Goal: Transaction & Acquisition: Purchase product/service

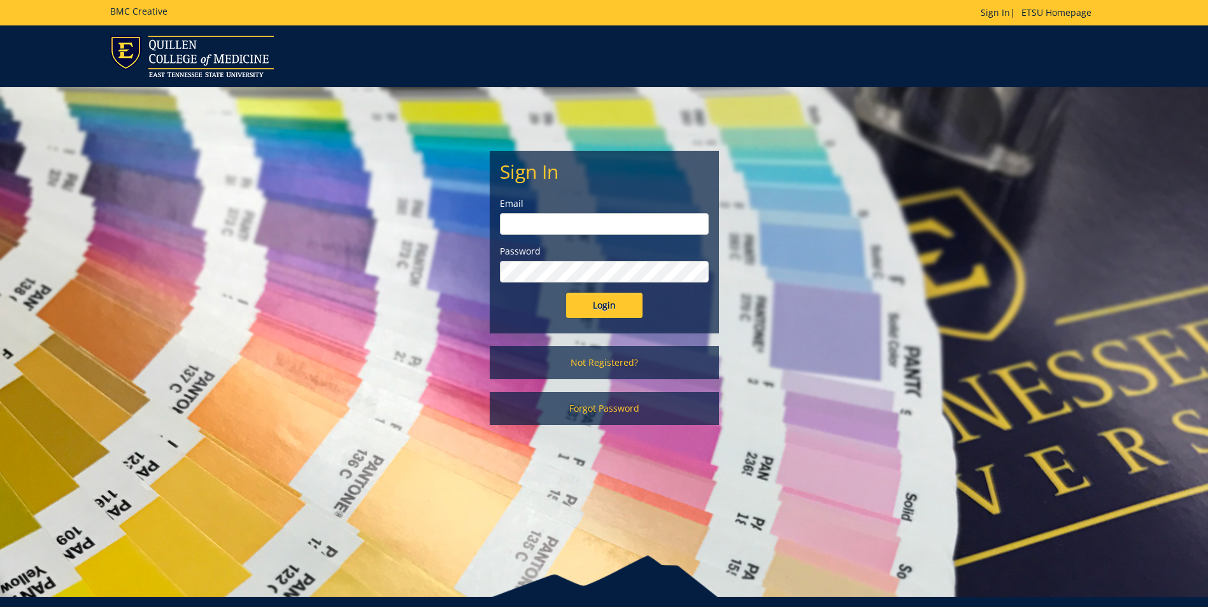
type input "gougemm@etsu.edu"
click at [606, 308] on input "Login" at bounding box center [604, 305] width 76 height 25
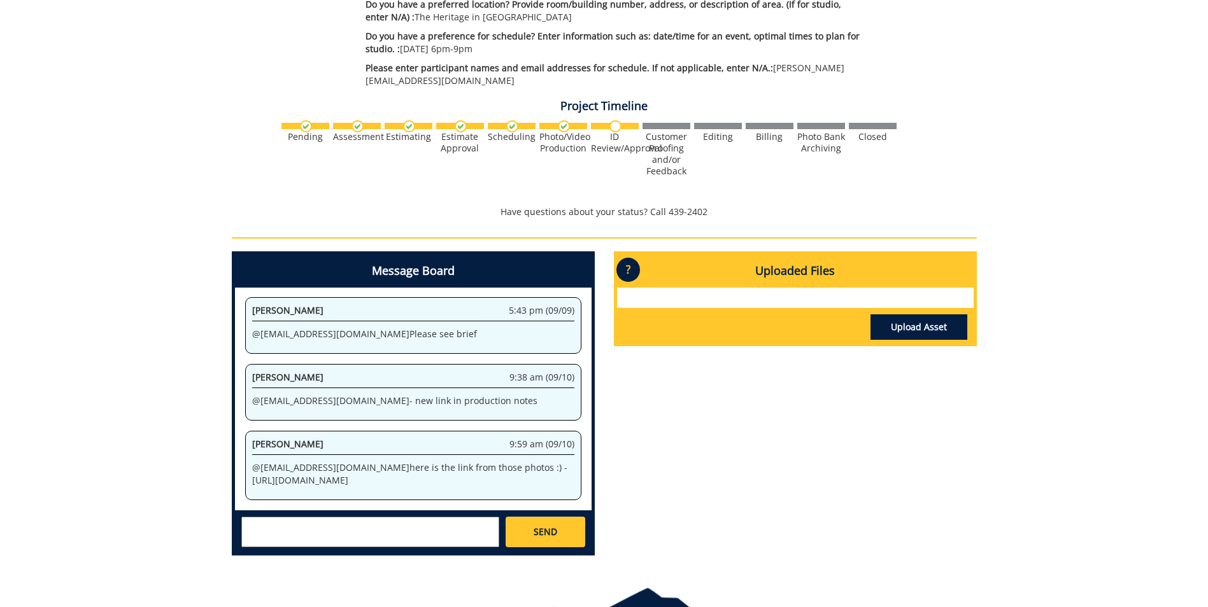
scroll to position [528, 0]
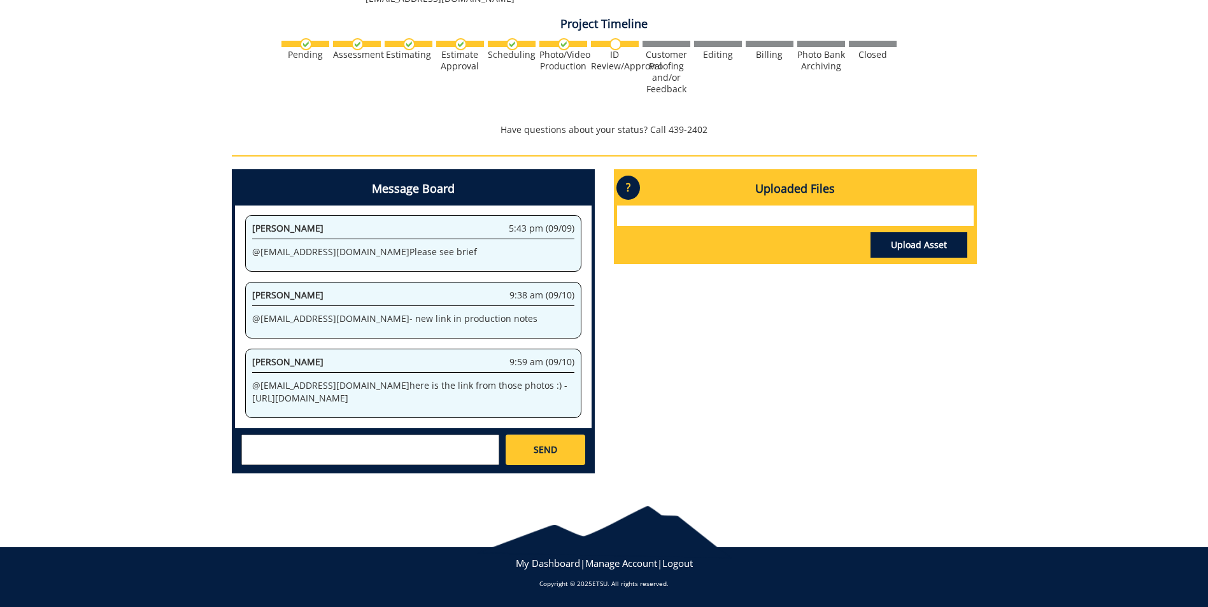
drag, startPoint x: 255, startPoint y: 362, endPoint x: 333, endPoint y: 397, distance: 86.0
click at [333, 397] on div "Jeremiah Gouge 9:59 am (09/10) @ gougemm@etsu.edu here is the link from those p…" at bounding box center [413, 383] width 336 height 69
drag, startPoint x: 333, startPoint y: 397, endPoint x: 308, endPoint y: 376, distance: 33.0
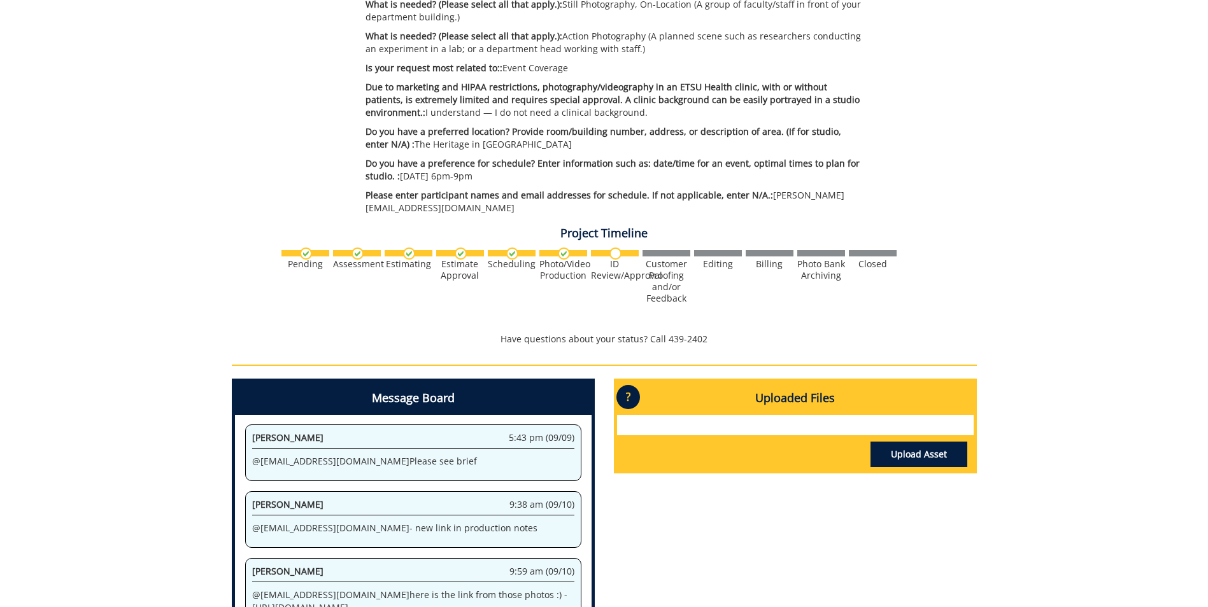
scroll to position [382, 0]
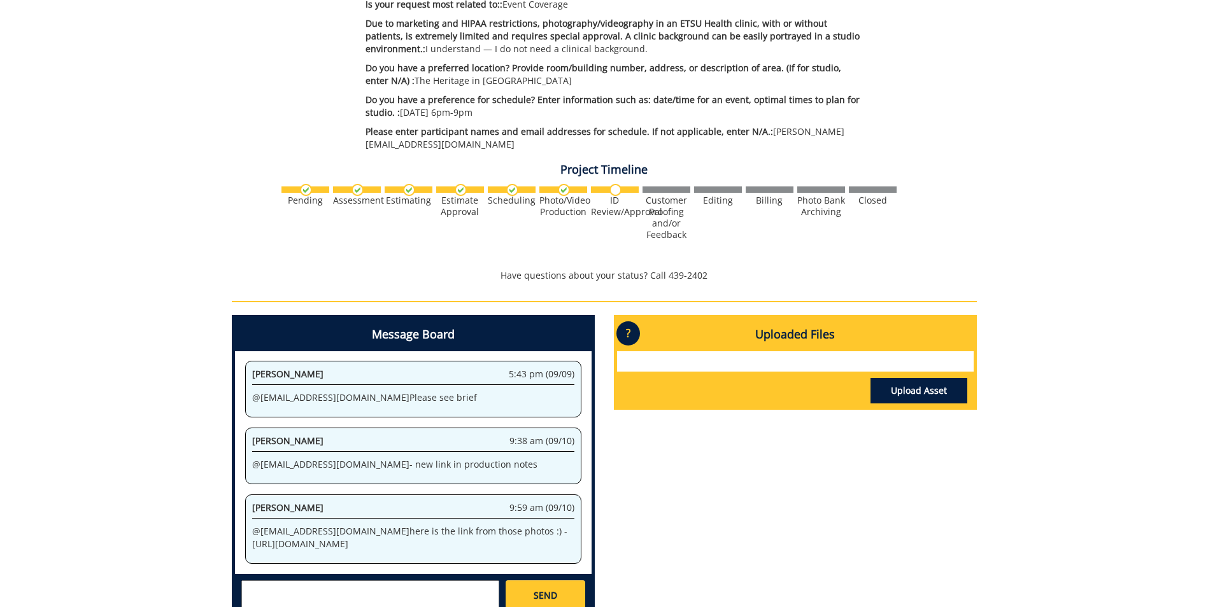
click at [421, 525] on p "@ gougemm@etsu.edu here is the link from those photos :) - https://etsu365-my.s…" at bounding box center [413, 537] width 322 height 25
click at [355, 525] on p "@ gougemm@etsu.edu here is the link from those photos :) - https://etsu365-my.s…" at bounding box center [413, 537] width 322 height 25
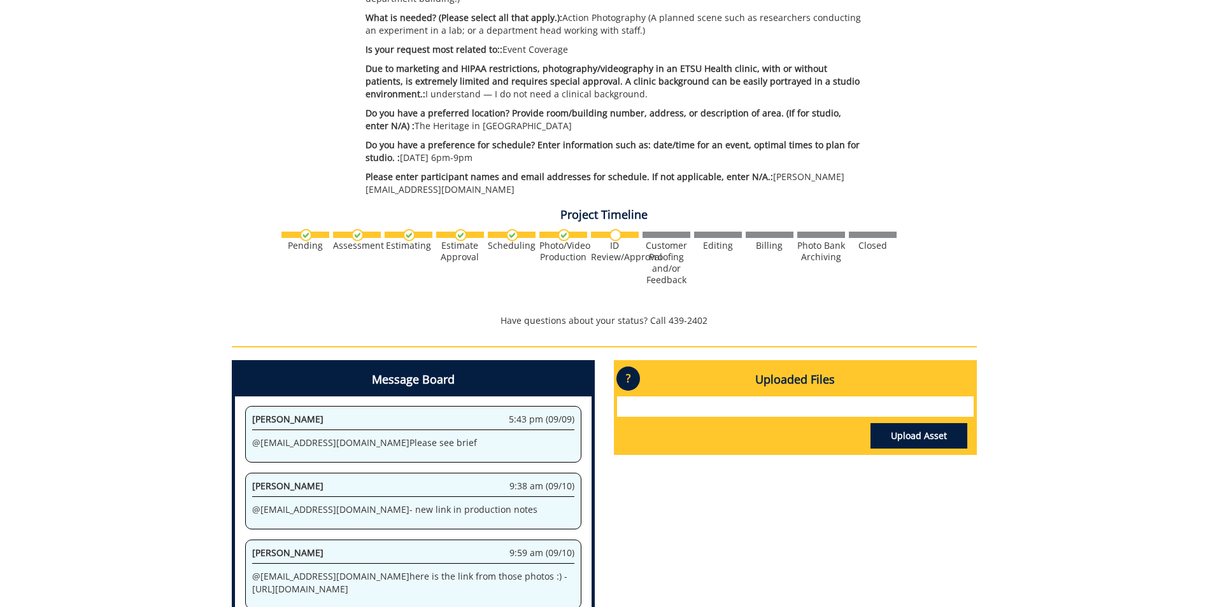
scroll to position [464, 0]
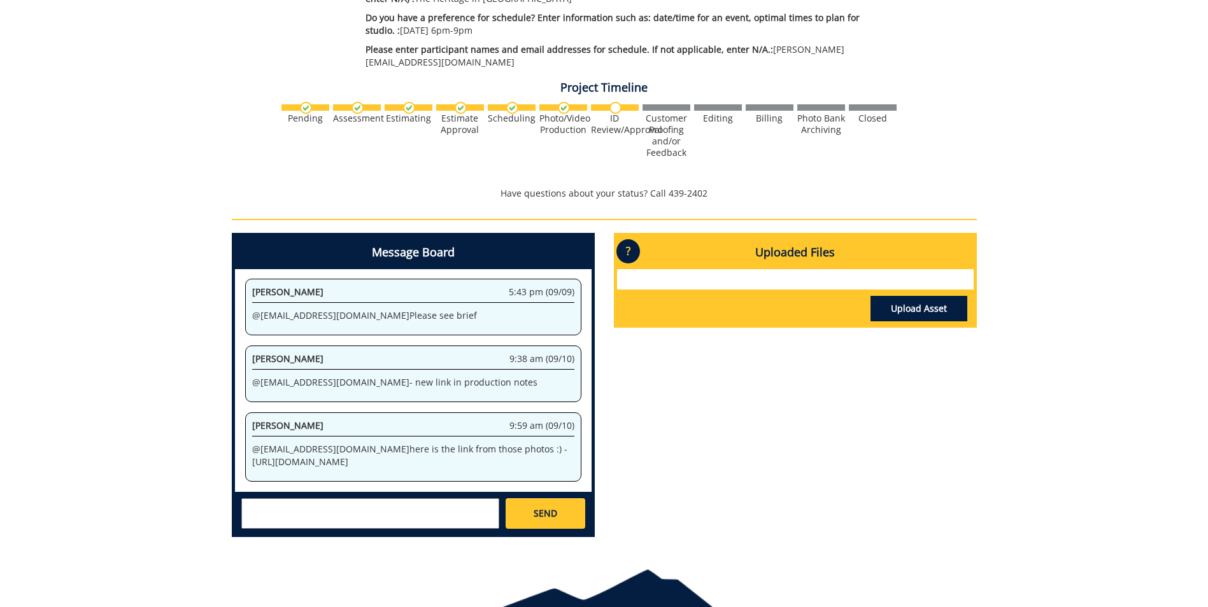
click at [439, 443] on p "@ gougemm@etsu.edu here is the link from those photos :) - https://etsu365-my.s…" at bounding box center [413, 455] width 322 height 25
drag, startPoint x: 251, startPoint y: 425, endPoint x: 312, endPoint y: 453, distance: 67.2
click at [312, 453] on div "Jeremiah Gouge 9:59 am (09/10) @ gougemm@etsu.edu here is the link from those p…" at bounding box center [413, 447] width 336 height 69
drag, startPoint x: 312, startPoint y: 453, endPoint x: 288, endPoint y: 436, distance: 30.1
drag, startPoint x: 288, startPoint y: 436, endPoint x: 709, endPoint y: 404, distance: 422.7
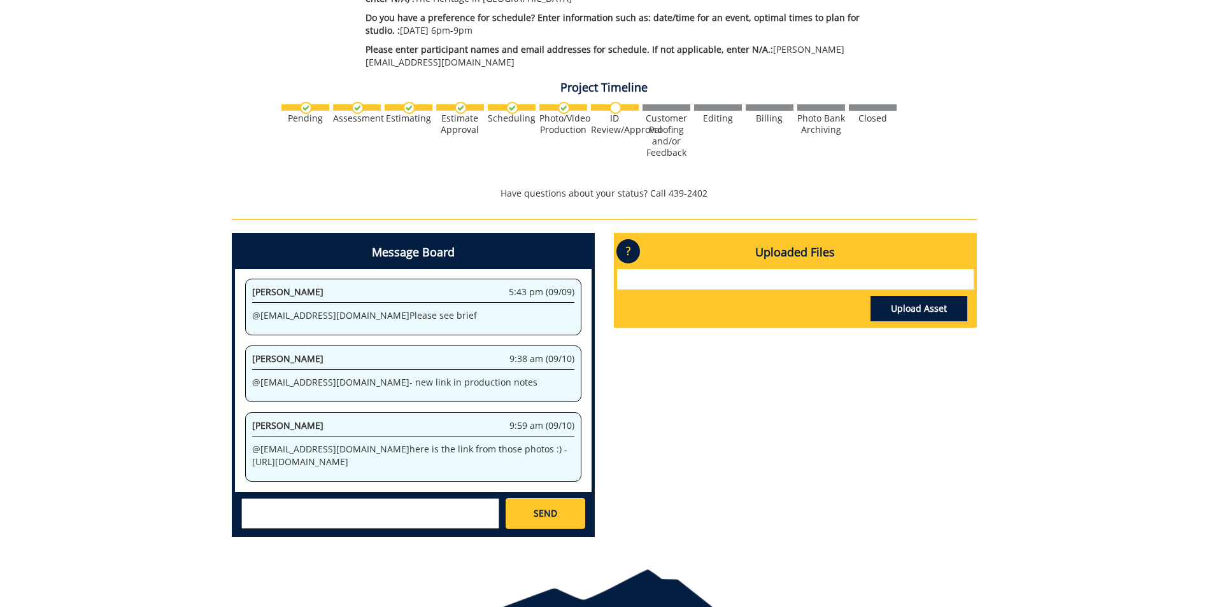
click at [753, 448] on div "Message Board System 9:25 am (06/03) Welcome to the Project Messenger. All mess…" at bounding box center [604, 390] width 764 height 315
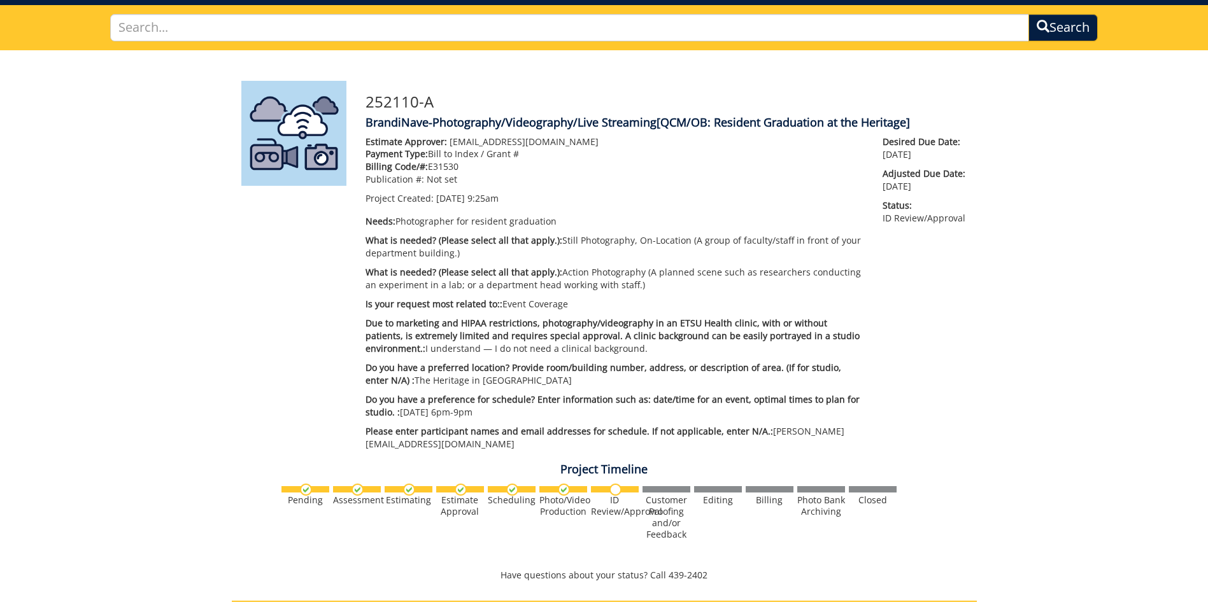
scroll to position [0, 0]
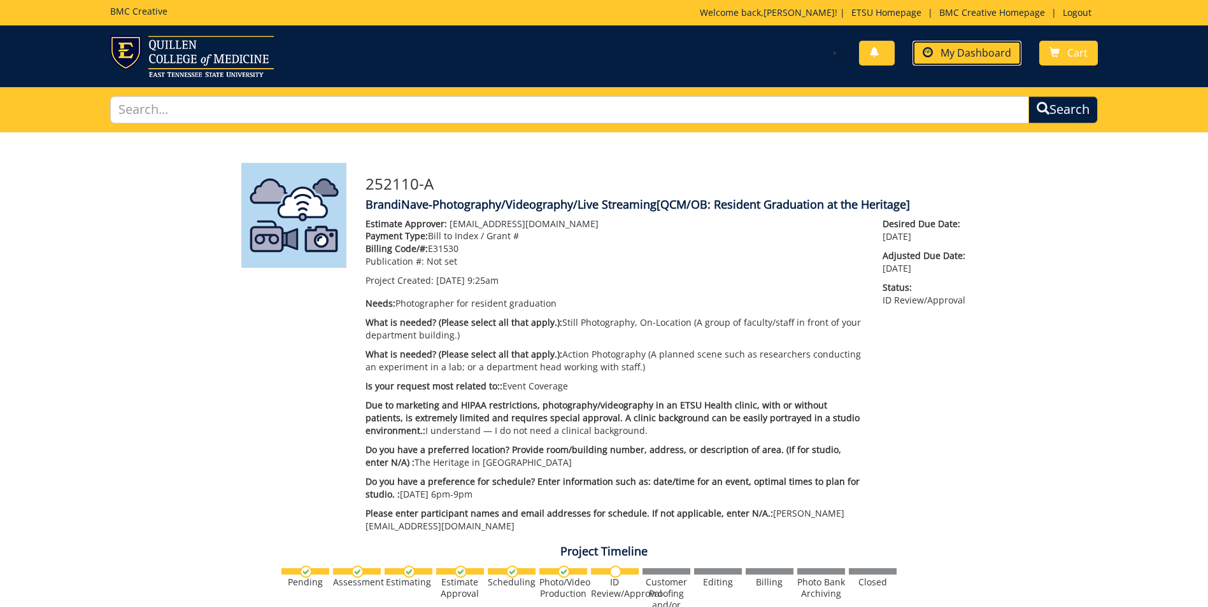
click at [965, 50] on span "My Dashboard" at bounding box center [975, 53] width 71 height 14
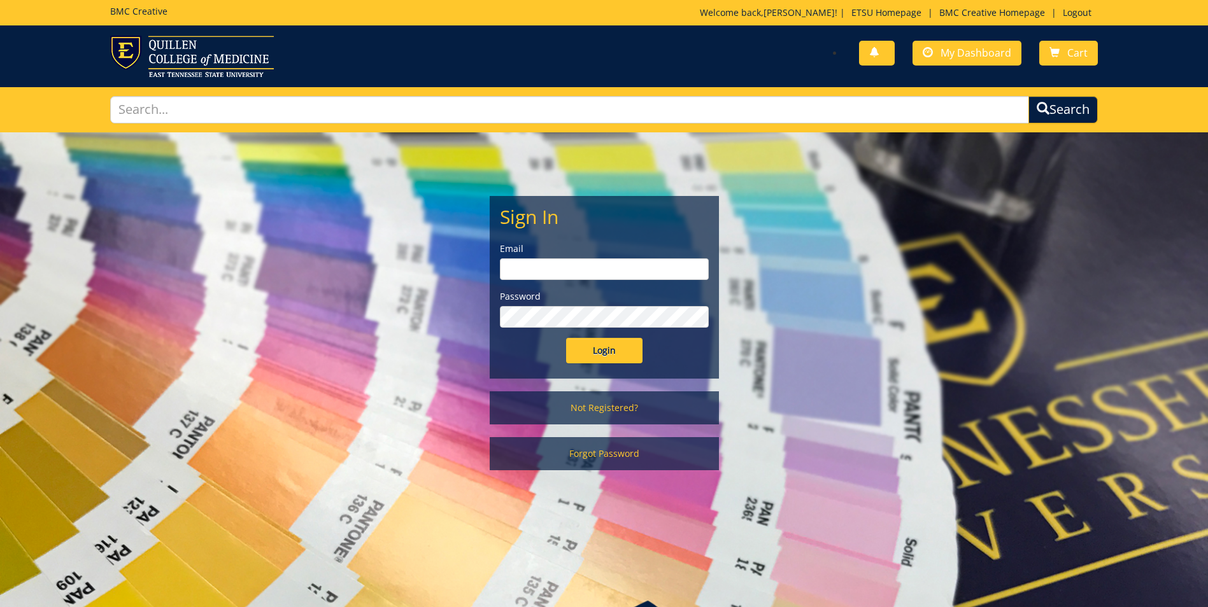
type input "gougemm@etsu.edu"
click at [606, 349] on input "Login" at bounding box center [604, 350] width 76 height 25
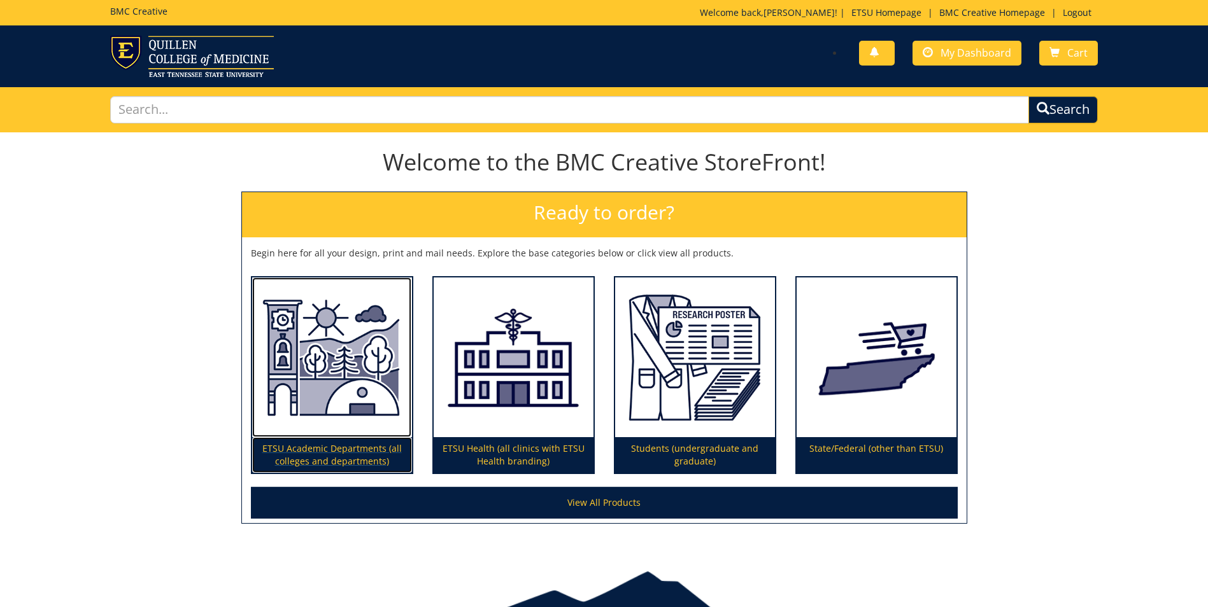
click at [344, 378] on img at bounding box center [332, 358] width 160 height 160
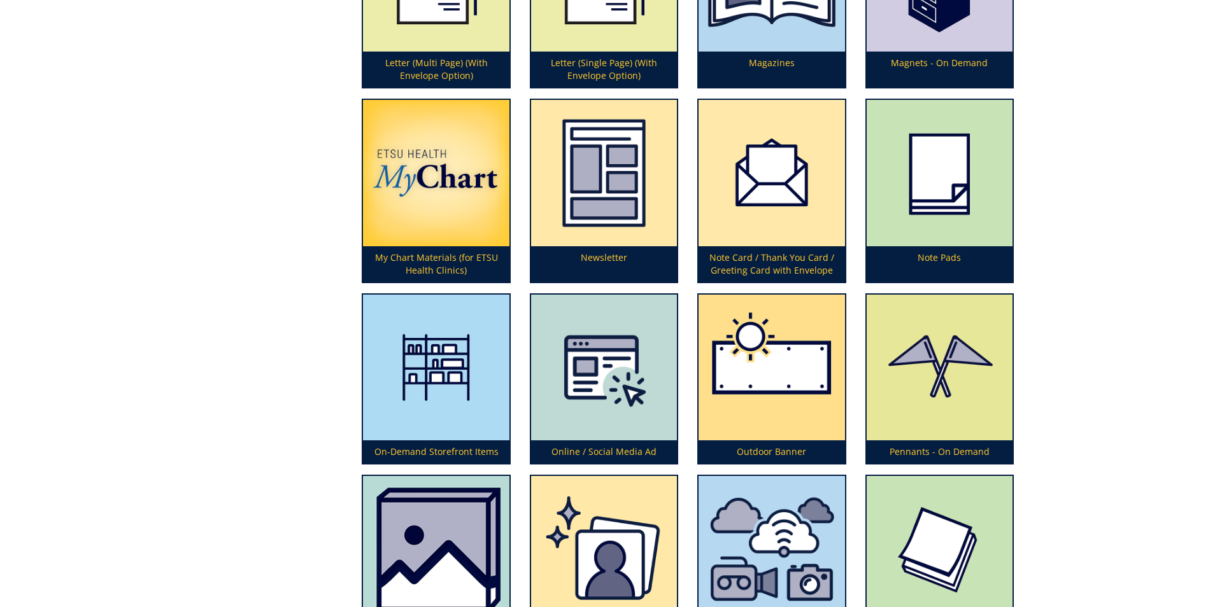
scroll to position [2929, 0]
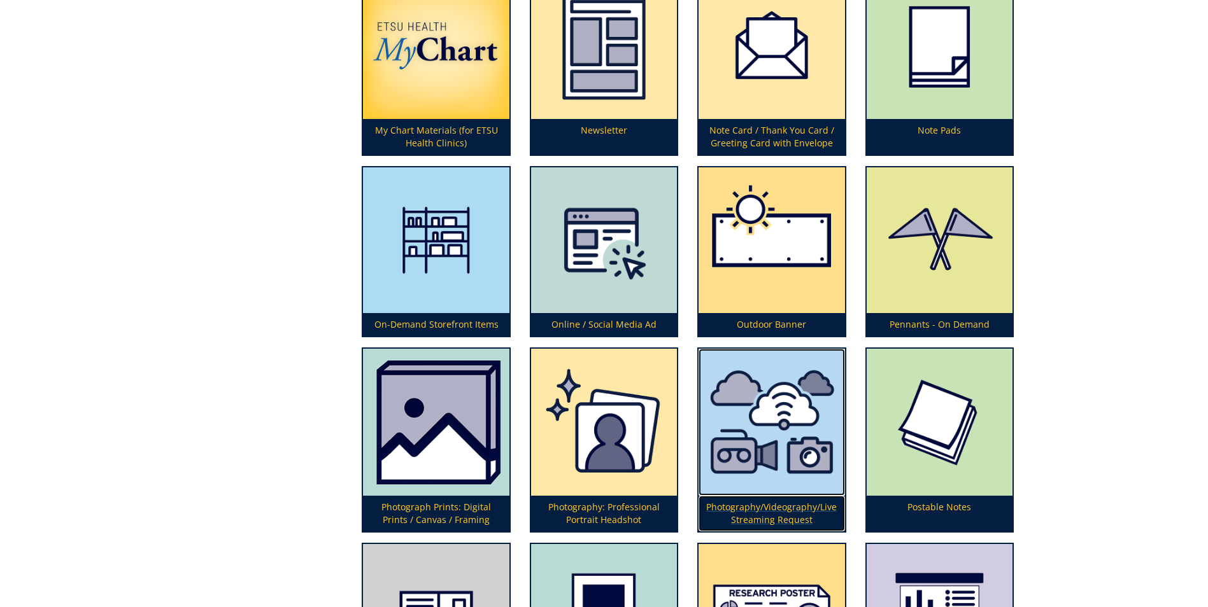
click at [790, 430] on img at bounding box center [771, 422] width 146 height 147
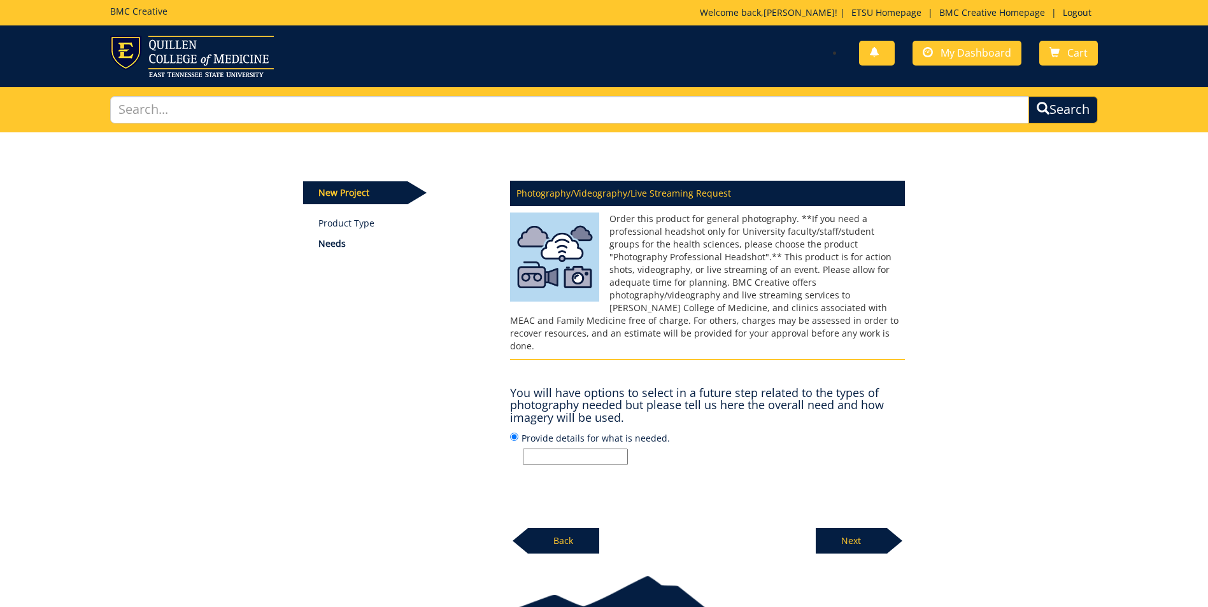
click at [553, 449] on input "Provide details for what is needed." at bounding box center [575, 457] width 105 height 17
type input "[PERSON_NAME] and [PERSON_NAME] Day programs Photography needed throughtout the…"
click at [849, 528] on p "Next" at bounding box center [851, 540] width 71 height 25
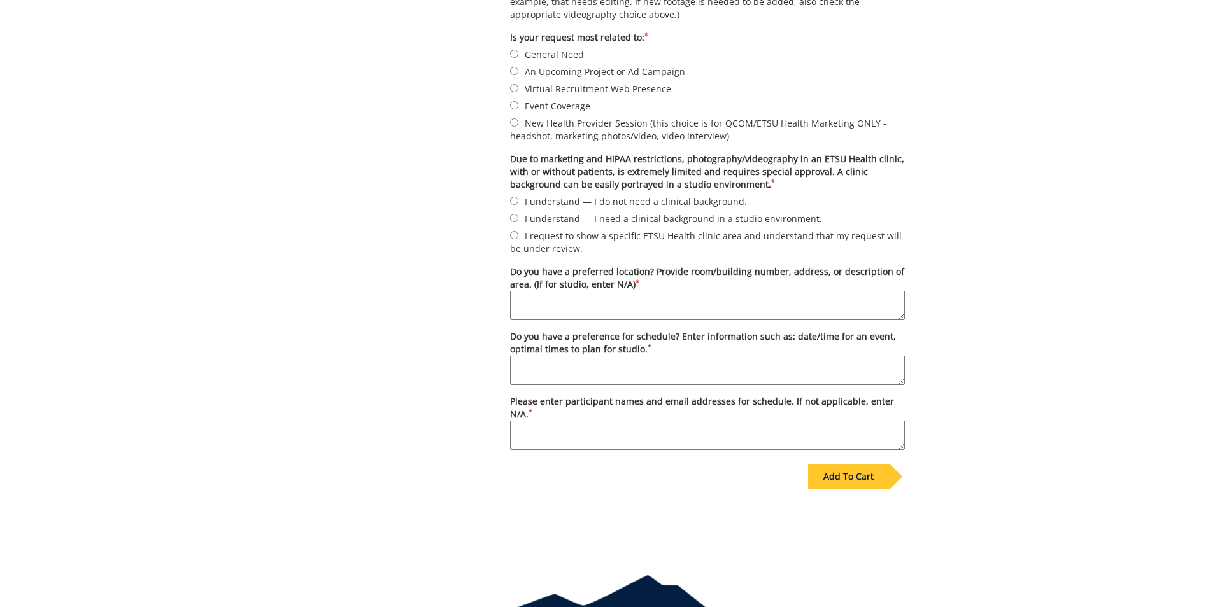
scroll to position [515, 0]
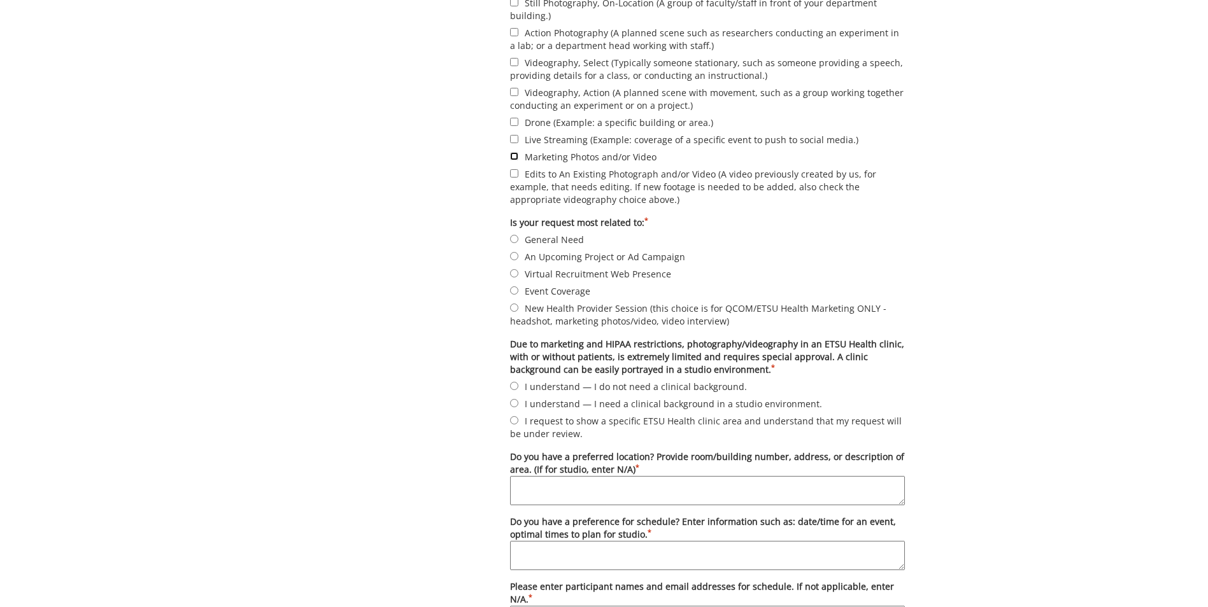
click at [514, 156] on input "Marketing Photos and/or Video" at bounding box center [514, 156] width 8 height 8
checkbox input "true"
click at [518, 32] on label "Action Photography (A planned scene such as researchers conducting an experimen…" at bounding box center [707, 38] width 395 height 27
click at [518, 32] on input "Action Photography (A planned scene such as researchers conducting an experimen…" at bounding box center [514, 32] width 8 height 8
checkbox input "true"
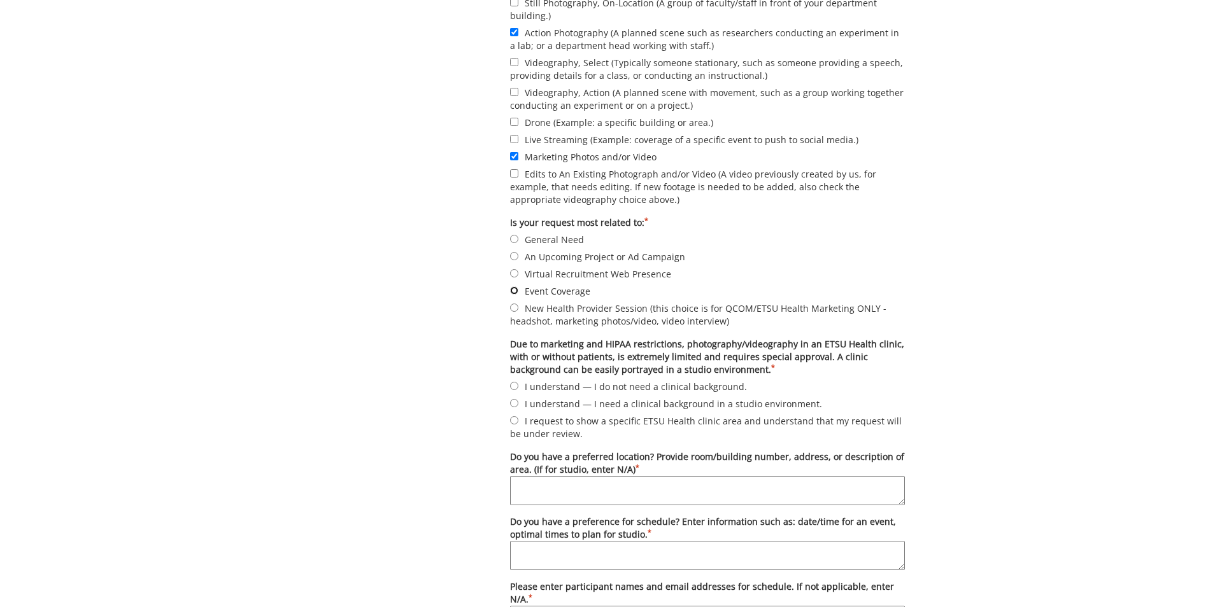
click at [514, 292] on input "Event Coverage" at bounding box center [514, 291] width 8 height 8
radio input "true"
click at [515, 383] on input "I understand — I do not need a clinical background." at bounding box center [514, 386] width 8 height 8
radio input "true"
click at [583, 488] on textarea "Do you have a preferred location? Provide room/building number, address, or des…" at bounding box center [707, 490] width 395 height 29
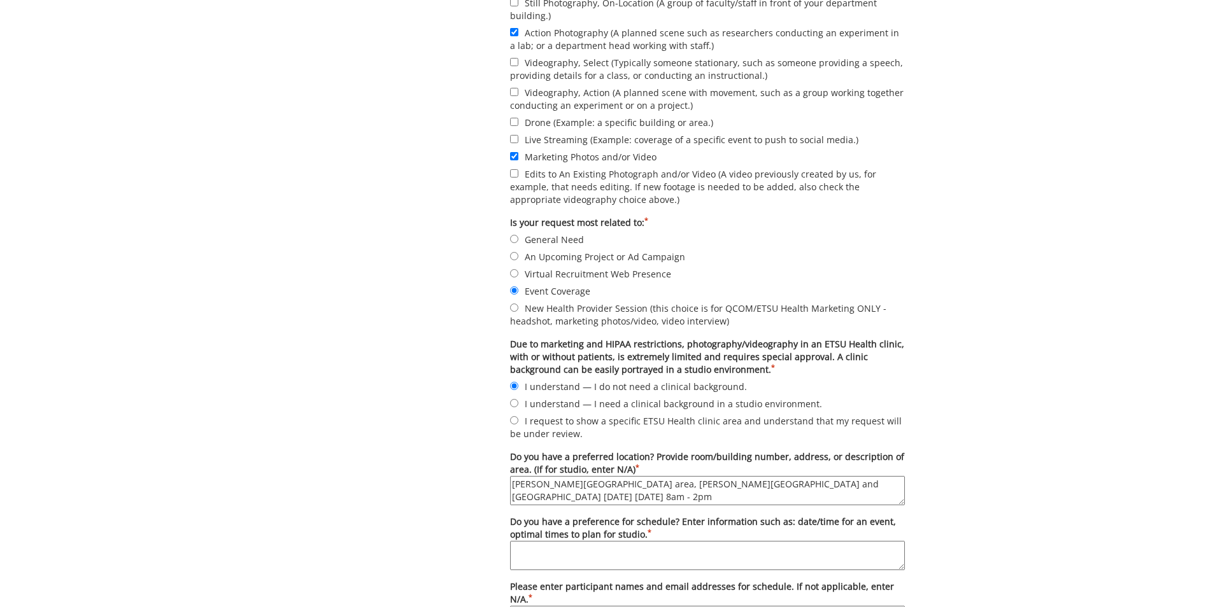
drag, startPoint x: 823, startPoint y: 485, endPoint x: 902, endPoint y: 500, distance: 80.4
click at [902, 500] on textarea "Mary B Martin Arts Center Lobby area, Powell recital hall and Bach theatre May …" at bounding box center [707, 490] width 395 height 29
type textarea "[PERSON_NAME][GEOGRAPHIC_DATA] area, [PERSON_NAME][GEOGRAPHIC_DATA] and [GEOGRA…"
click at [541, 559] on textarea "Do you have a preference for schedule? Enter information such as: date/time for…" at bounding box center [707, 555] width 395 height 29
paste textarea "May 1 Friday 8am - 2pm"
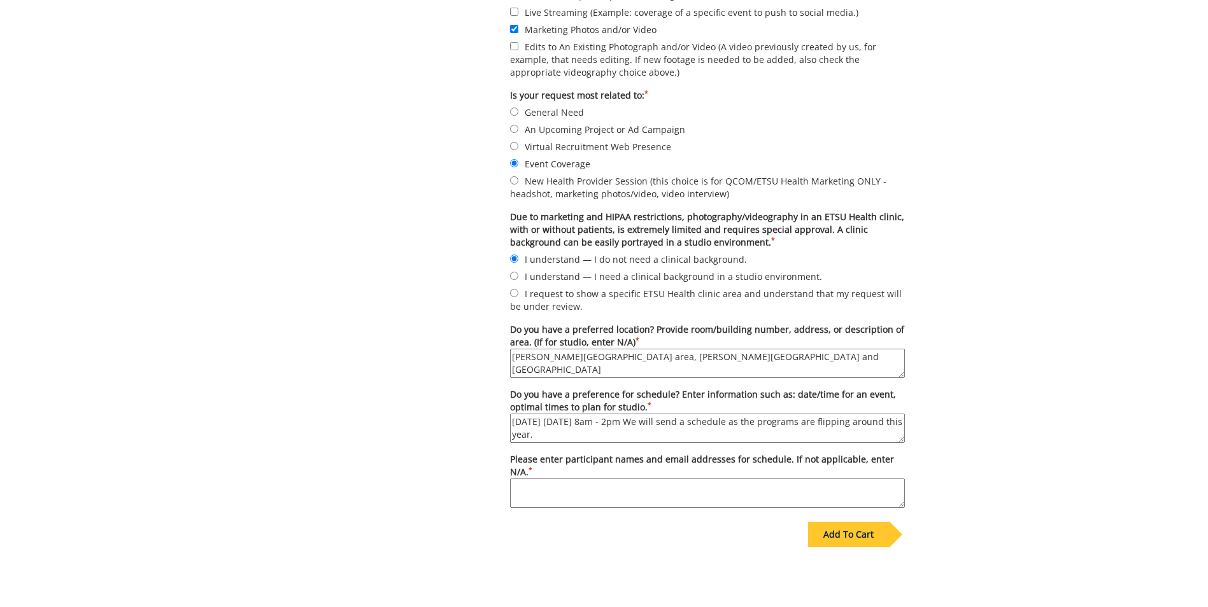
scroll to position [770, 0]
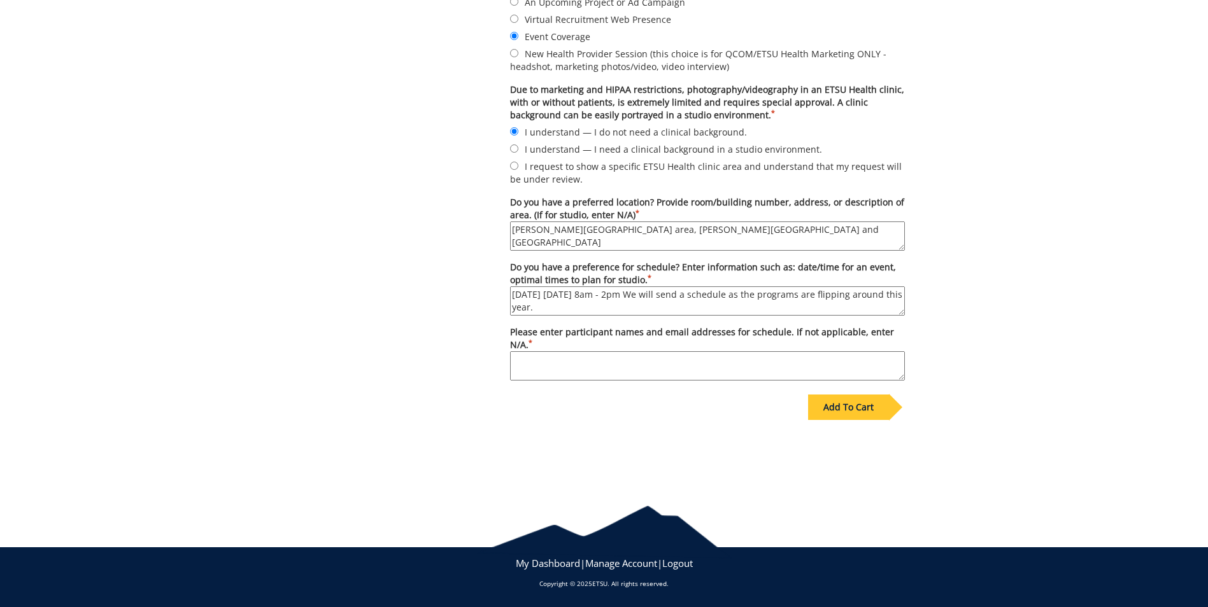
type textarea "[DATE] [DATE] 8am - 2pm We will send a schedule as the programs are flipping ar…"
click at [559, 360] on textarea "Please enter participant names and email addresses for schedule. If not applica…" at bounding box center [707, 365] width 395 height 29
click at [774, 362] on textarea "Brandi Nave at navebr@etsu.edu, Hilary Edmisten at Edmisten" at bounding box center [707, 365] width 395 height 29
click at [712, 372] on textarea "Brandi Nave at navebr@etsu.edu, Hilary Edmisten at Edmistenh@etsu.edu" at bounding box center [707, 365] width 395 height 29
drag, startPoint x: 833, startPoint y: 360, endPoint x: 498, endPoint y: 353, distance: 335.0
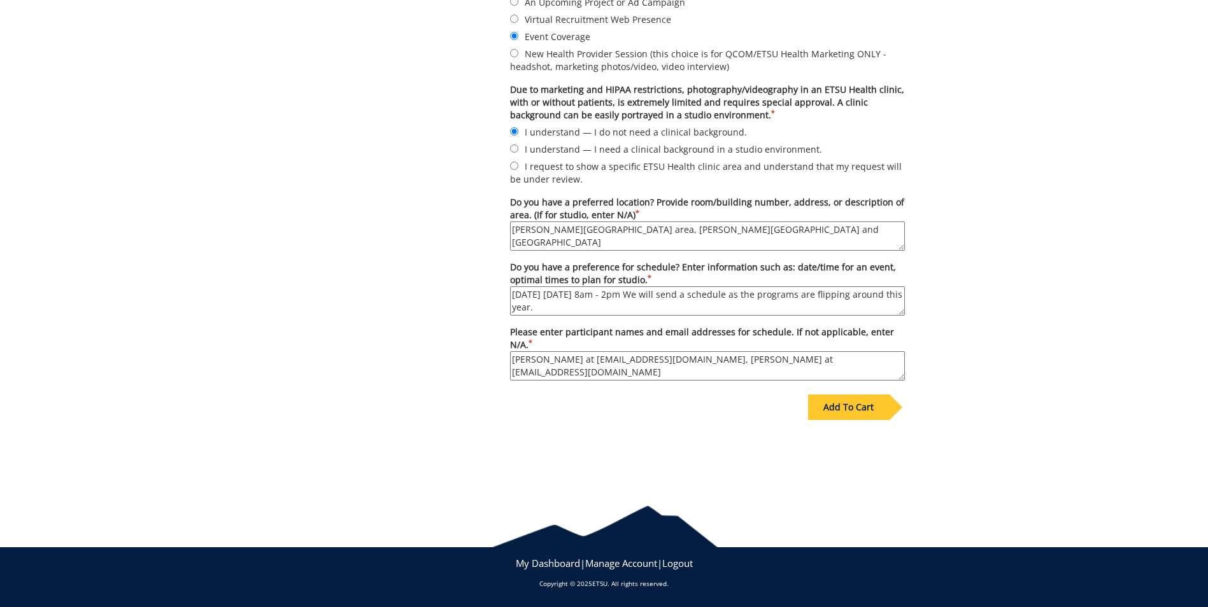
type textarea "Brandi Nave at navebr@etsu.edu, Hilary Edmisten at Edmistenh@etsu.edu"
click at [861, 399] on div "Add To Cart" at bounding box center [848, 407] width 81 height 25
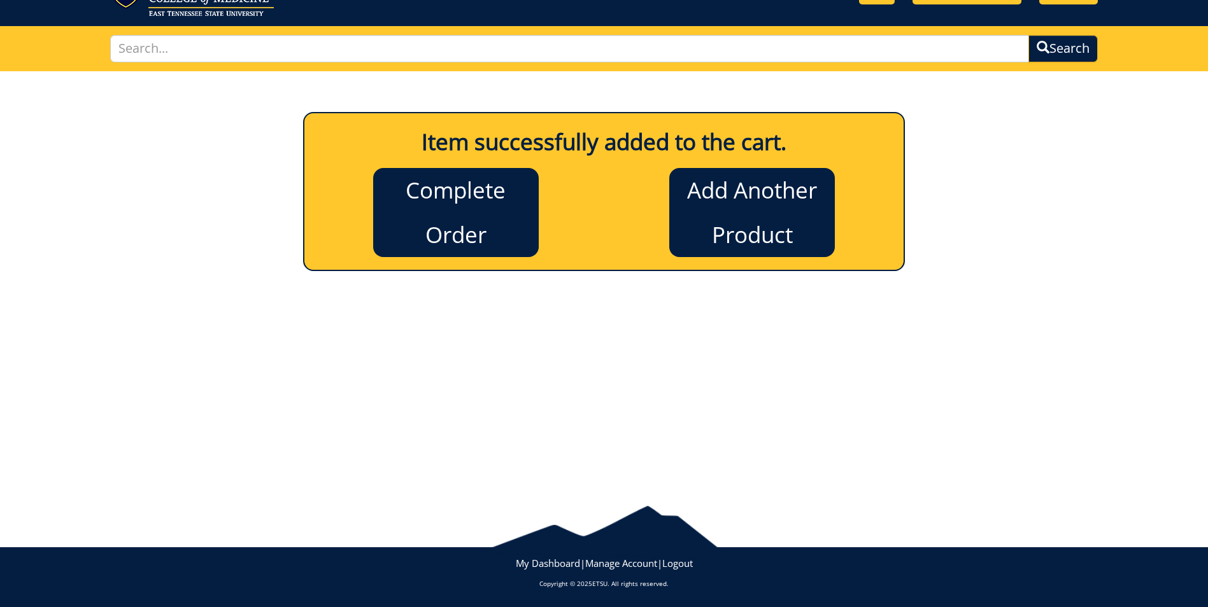
scroll to position [61, 0]
click at [456, 190] on link "Complete Order" at bounding box center [456, 212] width 166 height 89
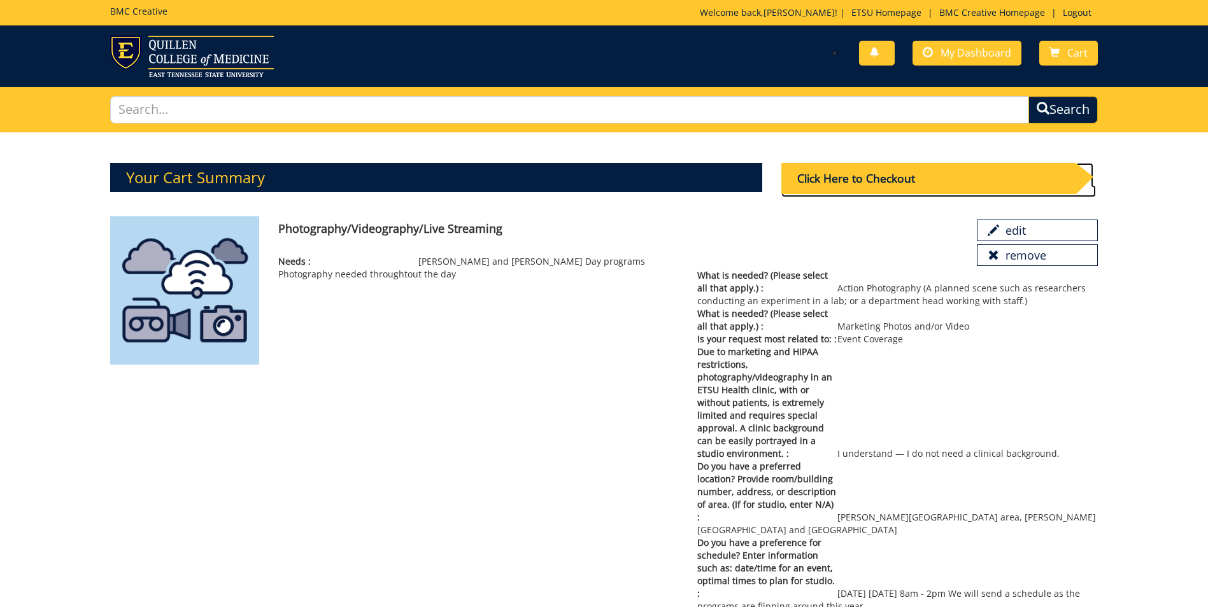
click at [897, 176] on div "Click Here to Checkout" at bounding box center [928, 178] width 294 height 31
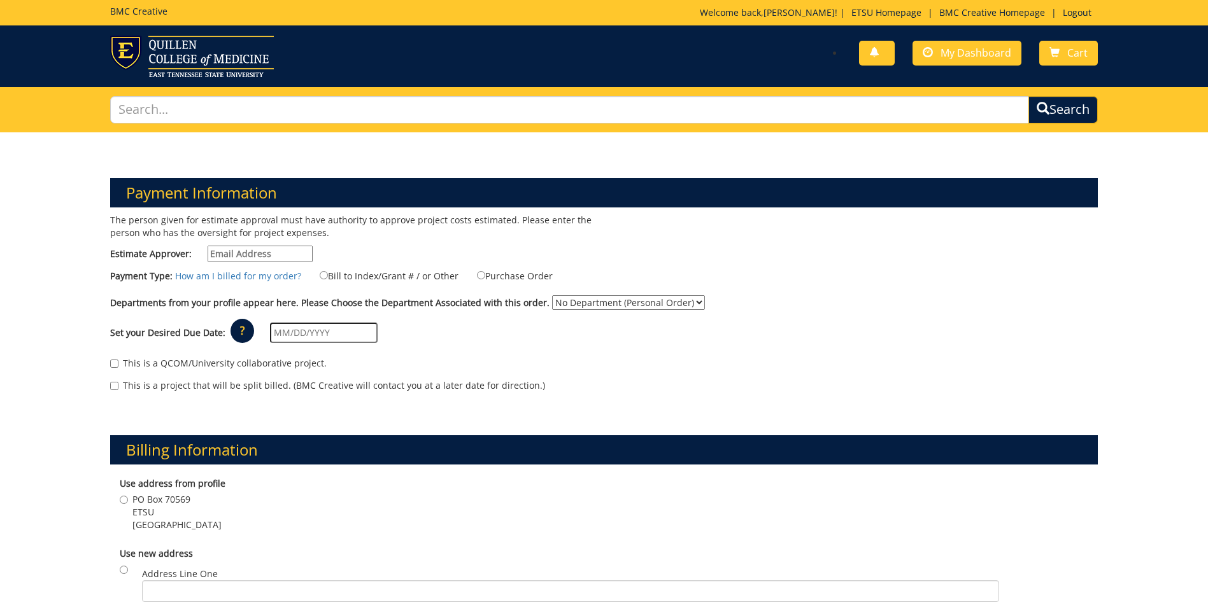
click at [251, 250] on input "Estimate Approver:" at bounding box center [260, 254] width 105 height 17
type input "[EMAIL_ADDRESS]"
click at [326, 276] on label "Bill to Index/Grant # / or Other" at bounding box center [381, 276] width 155 height 14
click at [326, 276] on input "Bill to Index/Grant # / or Other" at bounding box center [324, 275] width 8 height 8
radio input "true"
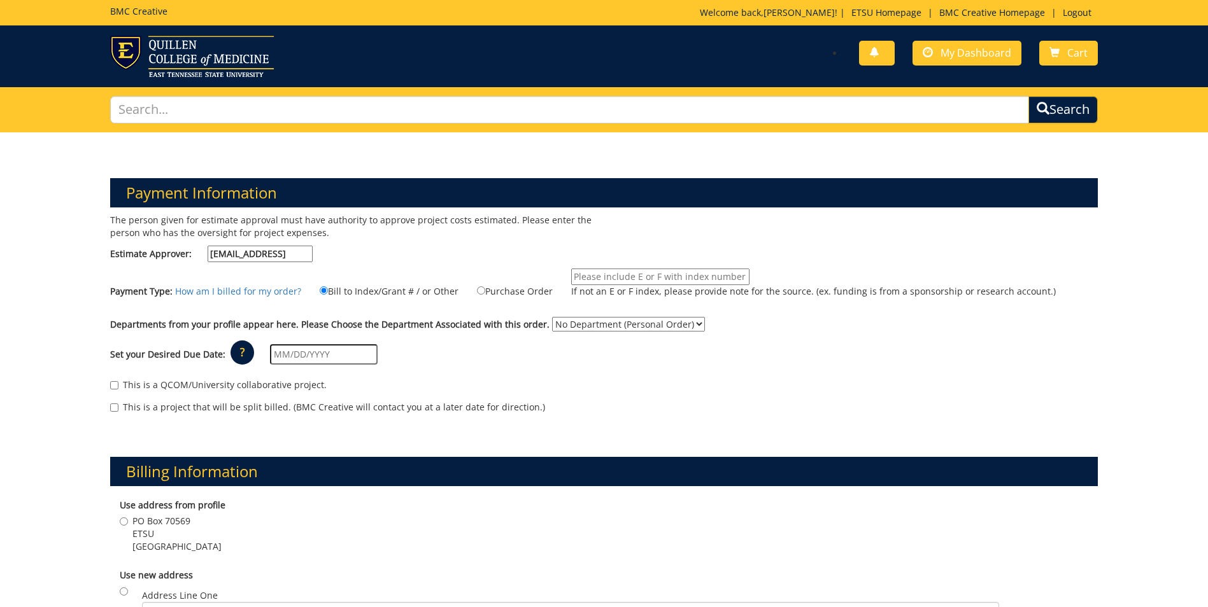
click at [590, 278] on input "If not an E or F index, please provide note for the source. (ex. funding is fro…" at bounding box center [660, 277] width 178 height 17
click at [294, 356] on input "text" at bounding box center [324, 354] width 108 height 20
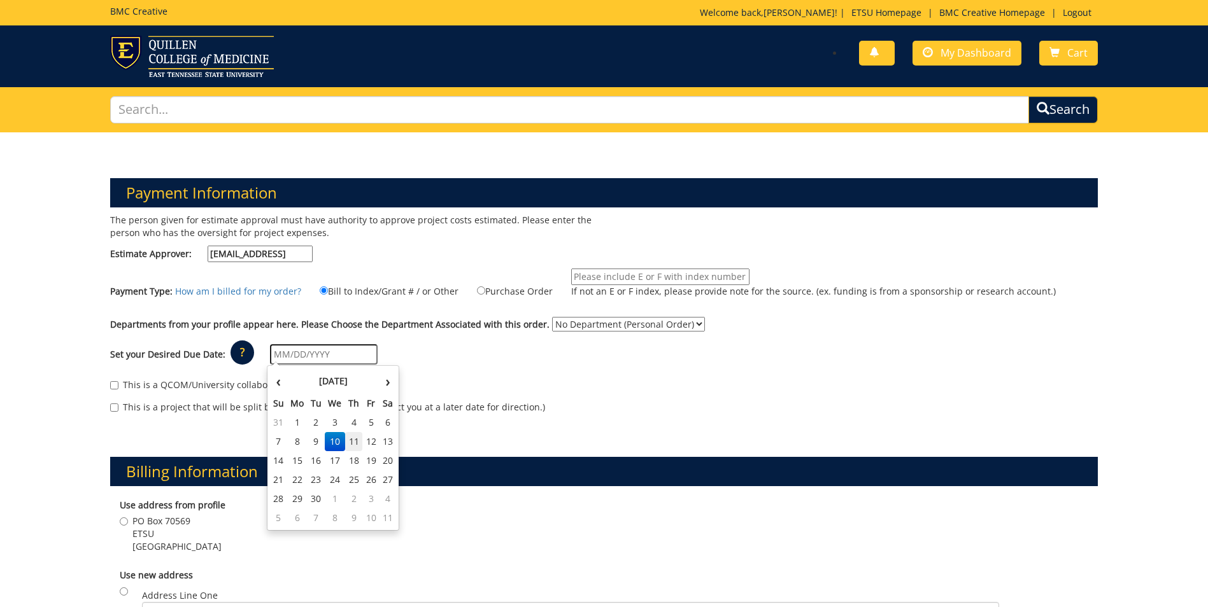
click at [345, 443] on td "11" at bounding box center [354, 441] width 18 height 19
click at [323, 351] on input "09/11/2025" at bounding box center [324, 354] width 108 height 20
click at [381, 381] on th "›" at bounding box center [387, 381] width 17 height 25
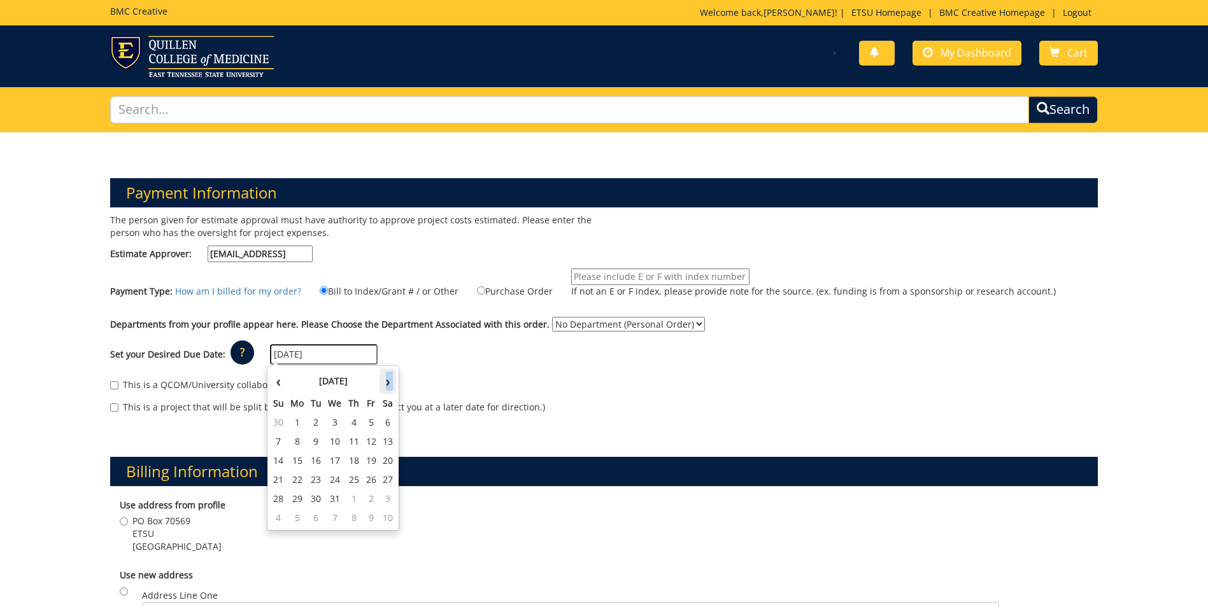
click at [381, 381] on th "›" at bounding box center [387, 381] width 17 height 25
click at [384, 379] on th "›" at bounding box center [387, 381] width 17 height 25
click at [388, 381] on th "›" at bounding box center [387, 381] width 17 height 25
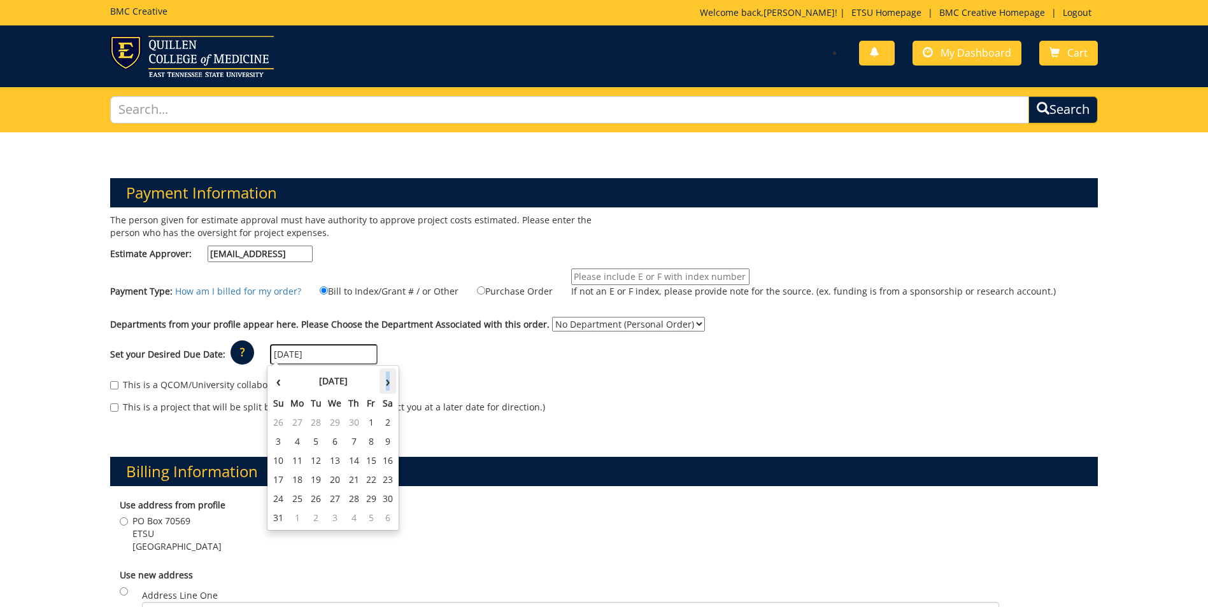
click at [388, 381] on th "›" at bounding box center [387, 381] width 17 height 25
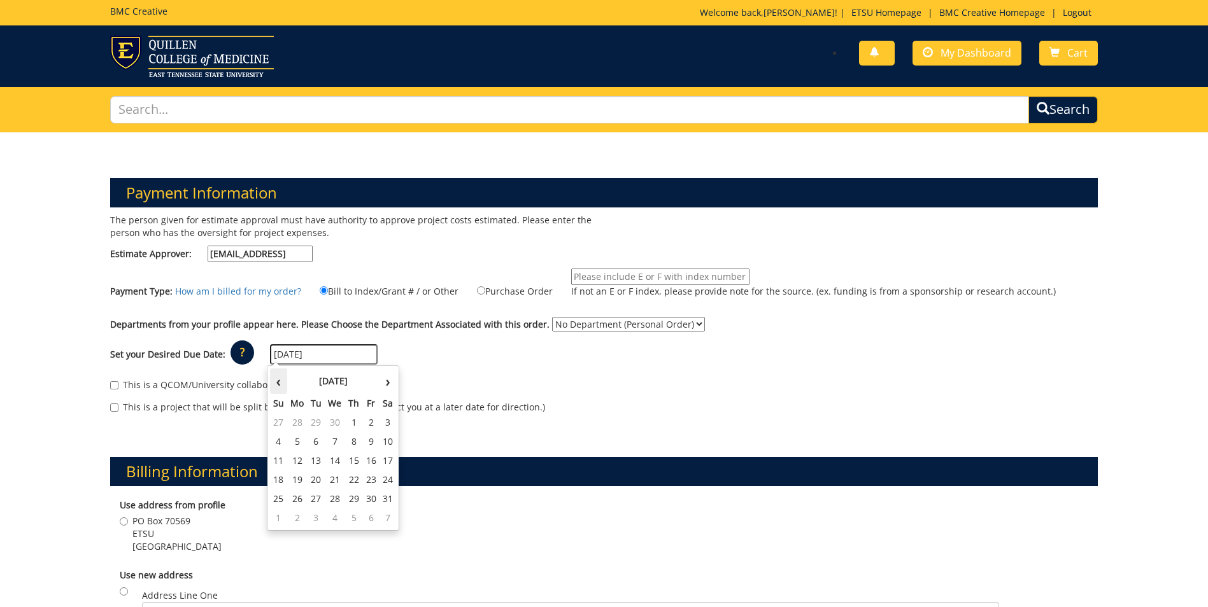
click at [278, 381] on th "‹" at bounding box center [278, 381] width 17 height 25
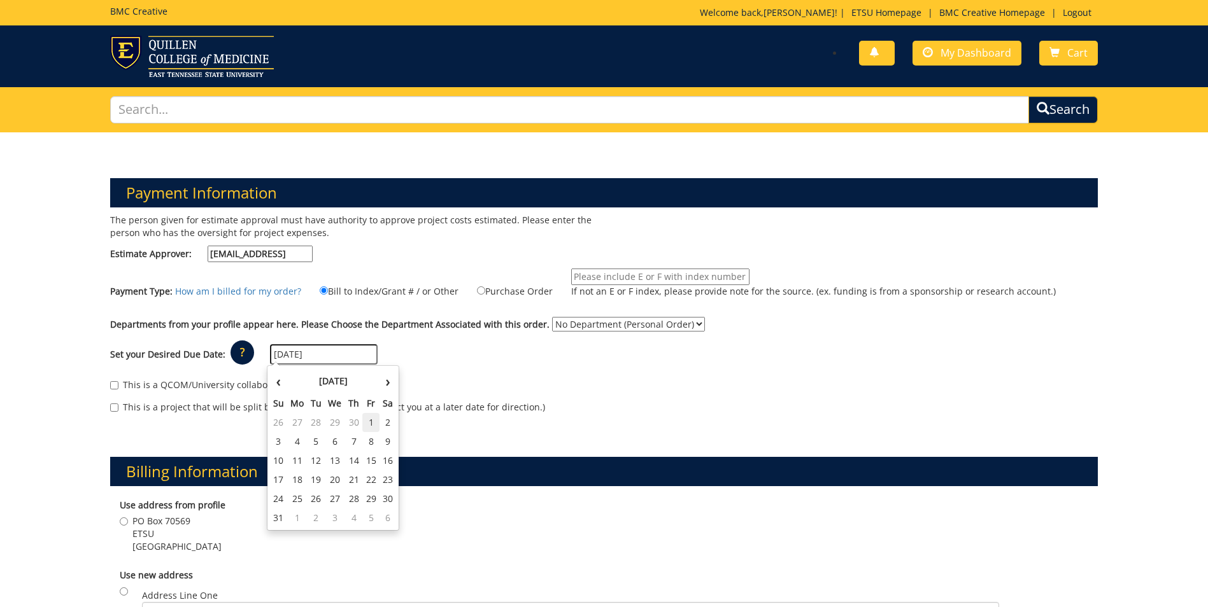
drag, startPoint x: 278, startPoint y: 381, endPoint x: 371, endPoint y: 422, distance: 100.9
click at [371, 422] on td "1" at bounding box center [370, 422] width 17 height 19
type input "[DATE]"
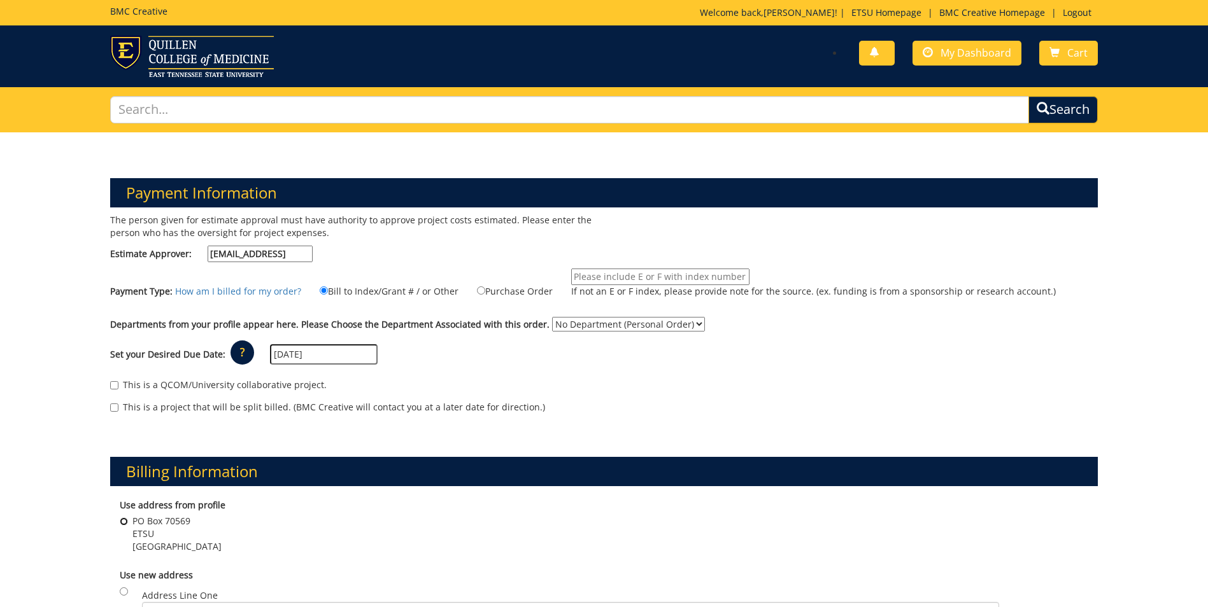
click at [124, 523] on input "PO Box 70569 ETSU Johnson city , TN 37614" at bounding box center [124, 522] width 8 height 8
radio input "true"
click at [628, 279] on input "If not an E or F index, please provide note for the source. (ex. funding is fro…" at bounding box center [660, 277] width 178 height 17
type input "F284110 (F70-62100-650565-720-74490-200-999-999-999-99)"
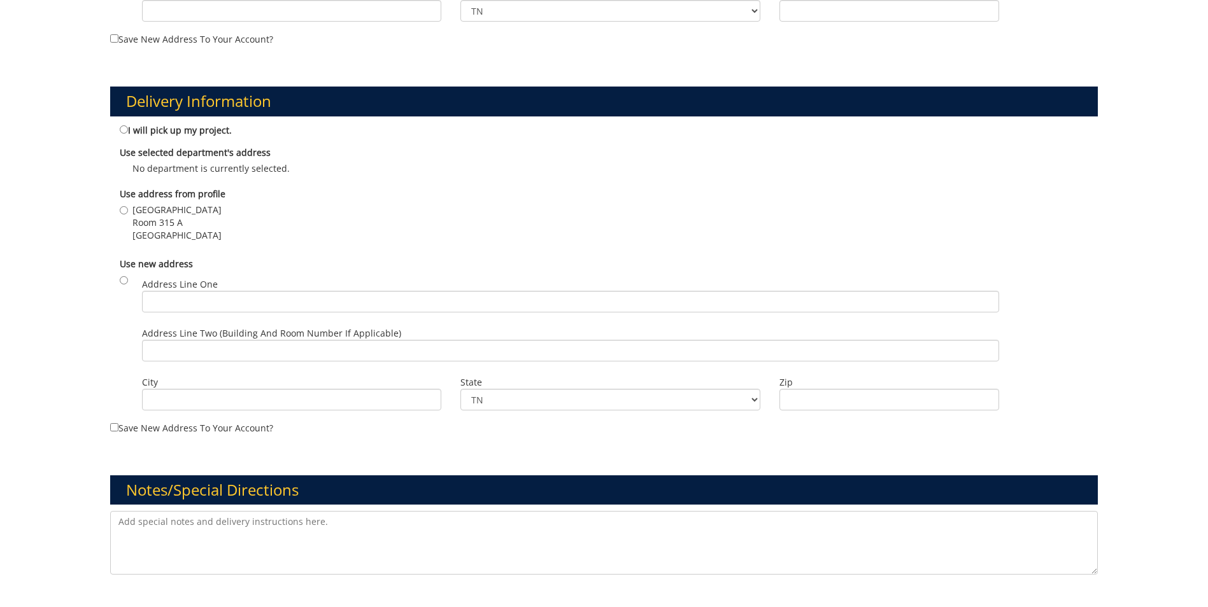
scroll to position [764, 0]
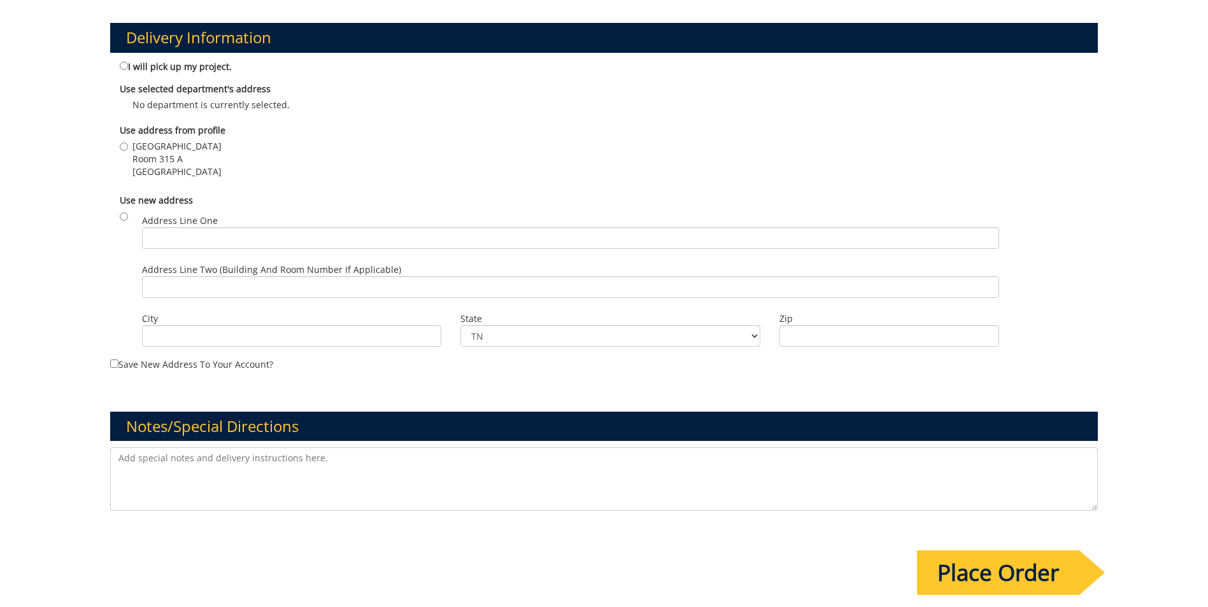
click at [1012, 575] on input "Place Order" at bounding box center [998, 573] width 162 height 45
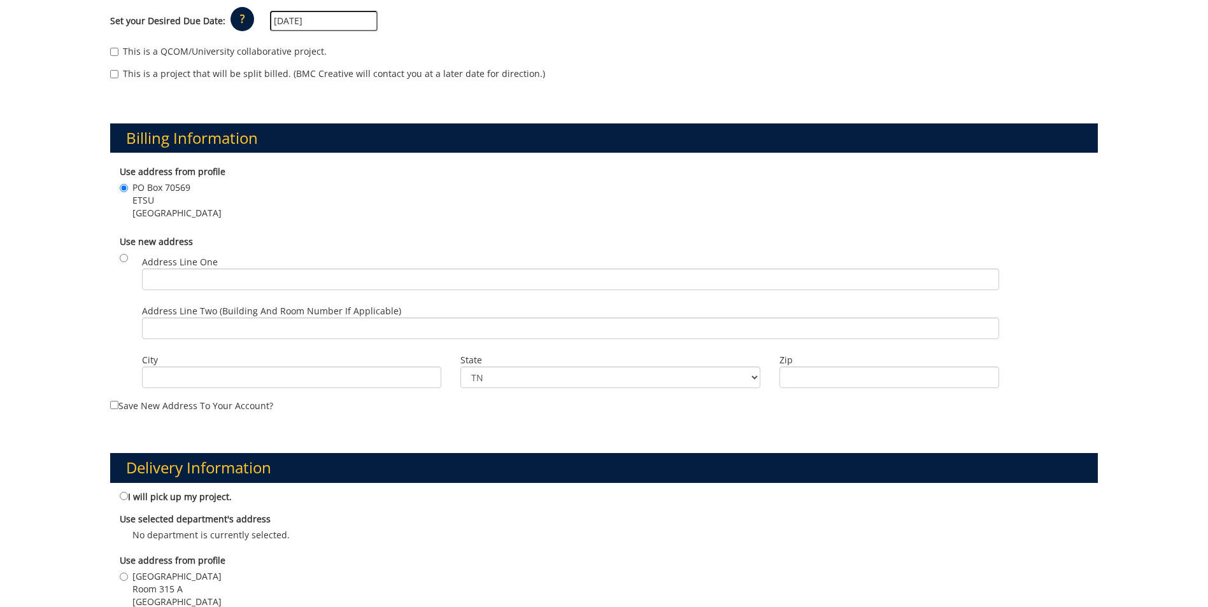
scroll to position [446, 0]
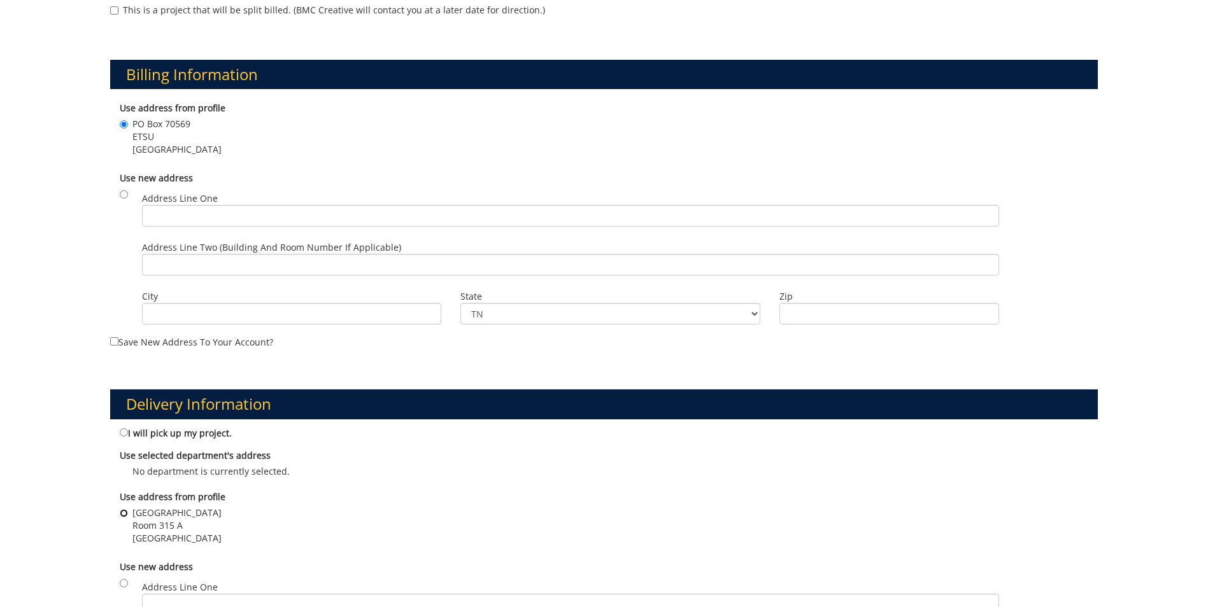
click at [124, 512] on input "Building 1 VA Campus Room 315 A Johnson city , TN 37614" at bounding box center [124, 513] width 8 height 8
radio input "true"
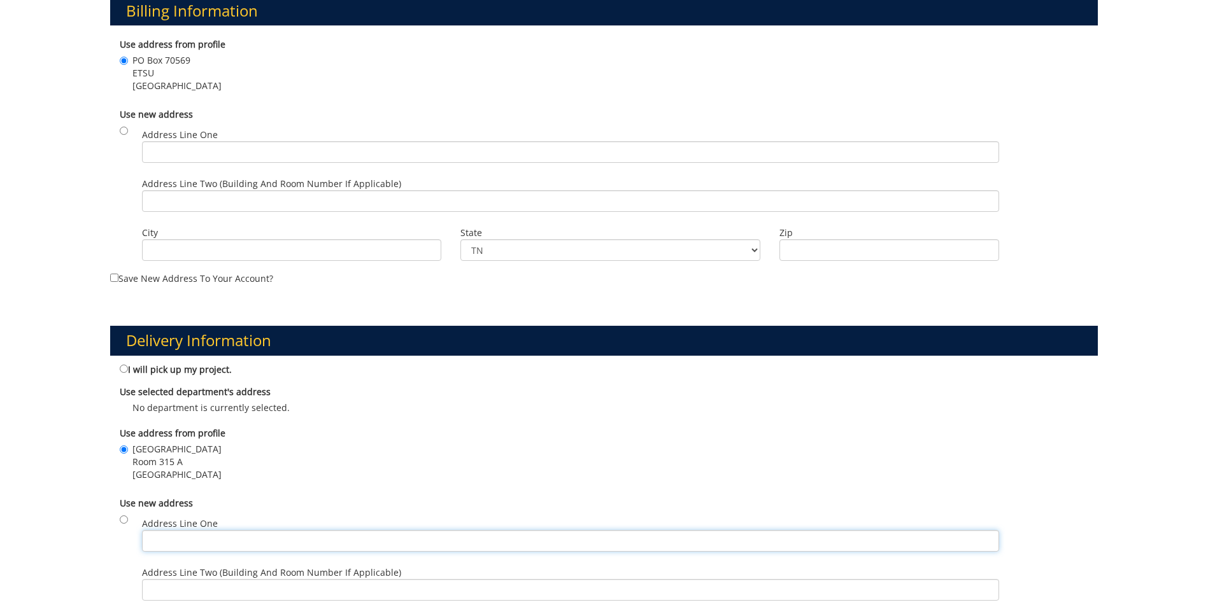
click at [222, 544] on input "Address Line One" at bounding box center [570, 541] width 857 height 22
click at [127, 516] on input "radio" at bounding box center [124, 520] width 8 height 8
radio input "true"
drag, startPoint x: 159, startPoint y: 542, endPoint x: 167, endPoint y: 517, distance: 26.6
click at [159, 542] on input "Address Line One" at bounding box center [570, 541] width 857 height 22
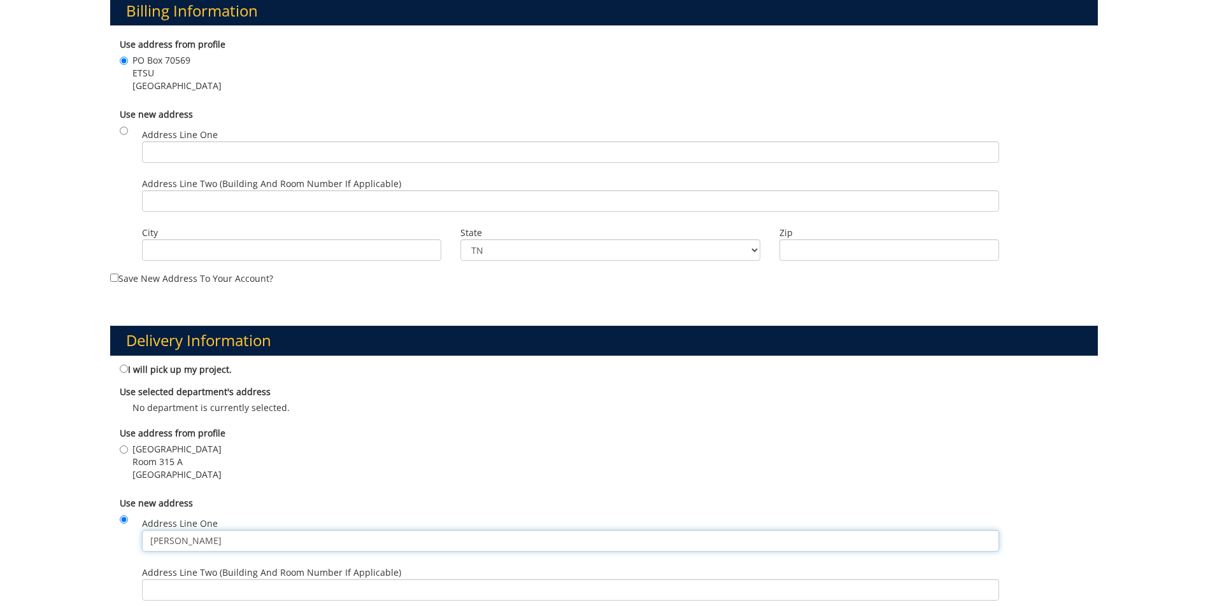
type input "[PERSON_NAME] Center for the Arts"
type input "State of Franklin"
type input "Johnson City"
type input "37614"
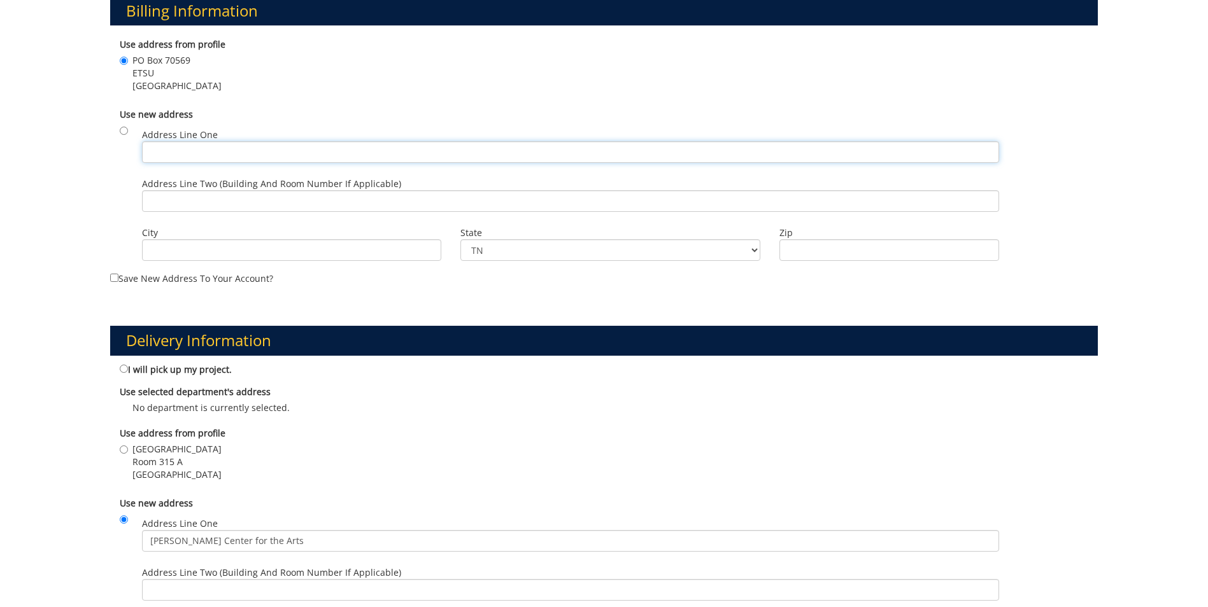
type input "State of Franklin"
type input "Johnson City"
type input "37614"
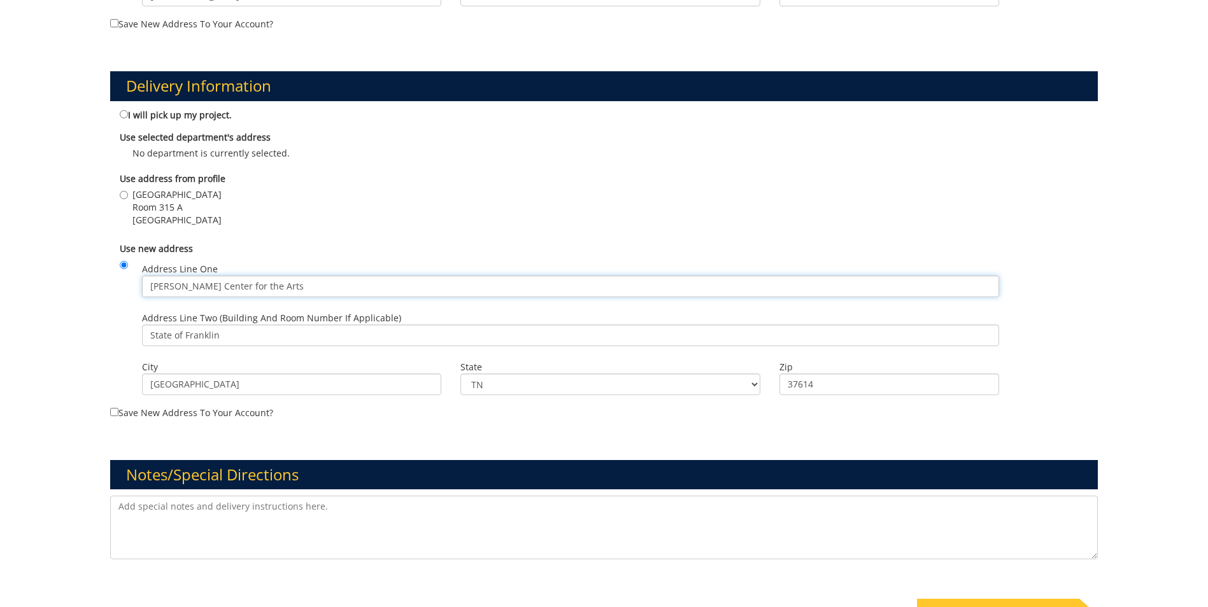
scroll to position [828, 0]
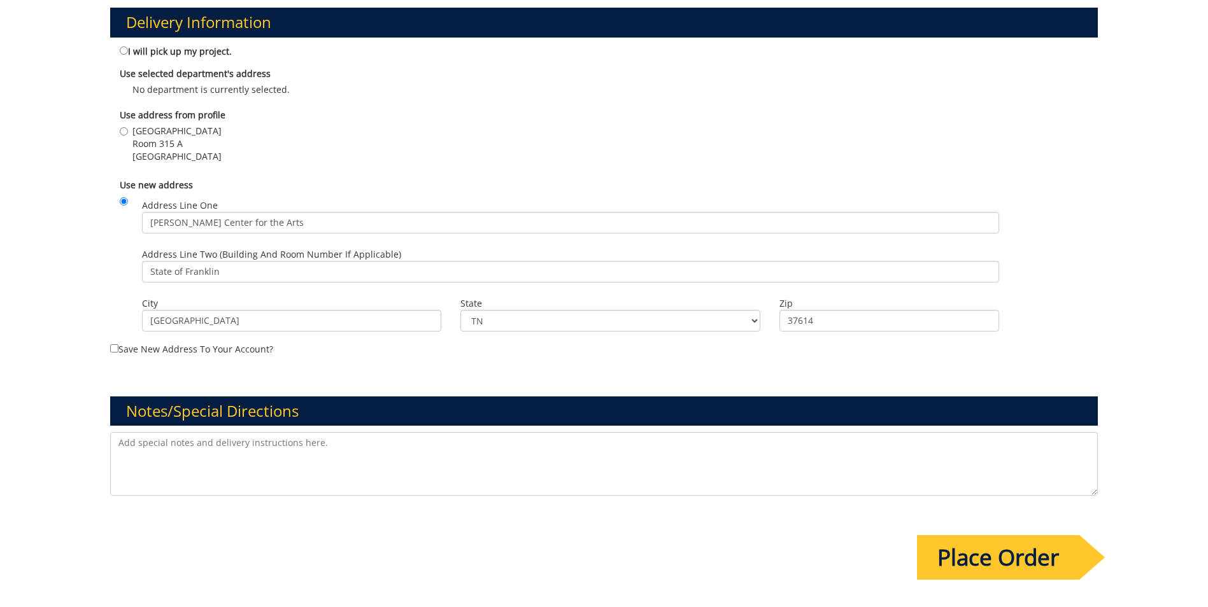
click at [1005, 553] on input "Place Order" at bounding box center [998, 557] width 162 height 45
